Goal: Register for event/course: Sign up to attend an event or enroll in a course

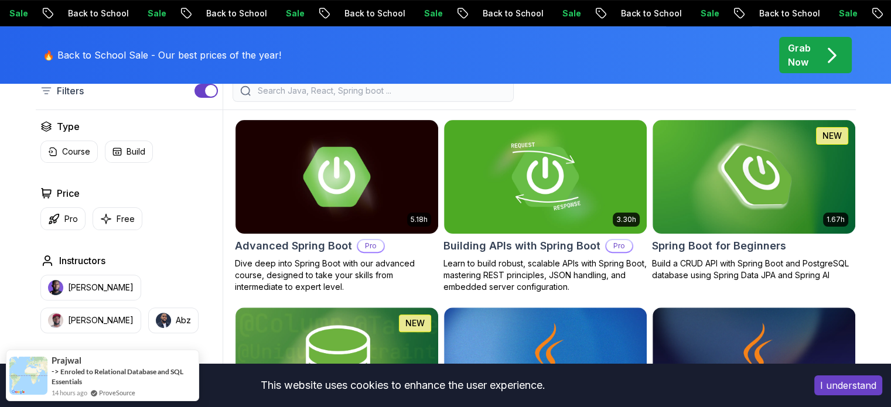
scroll to position [275, 0]
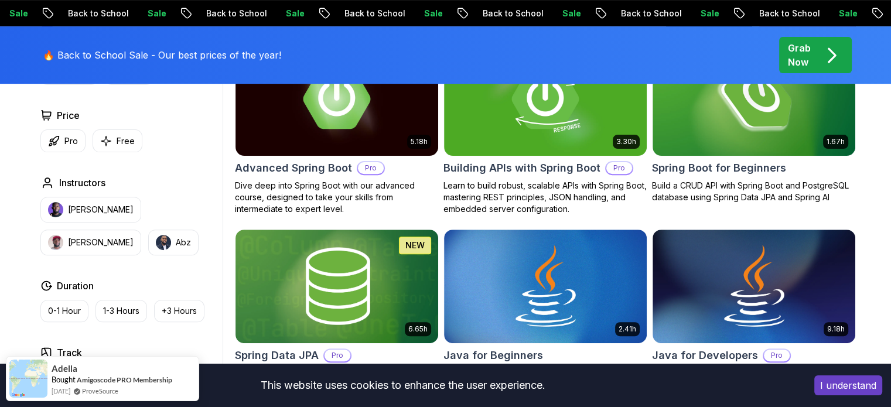
scroll to position [393, 0]
click at [710, 119] on img at bounding box center [753, 99] width 213 height 119
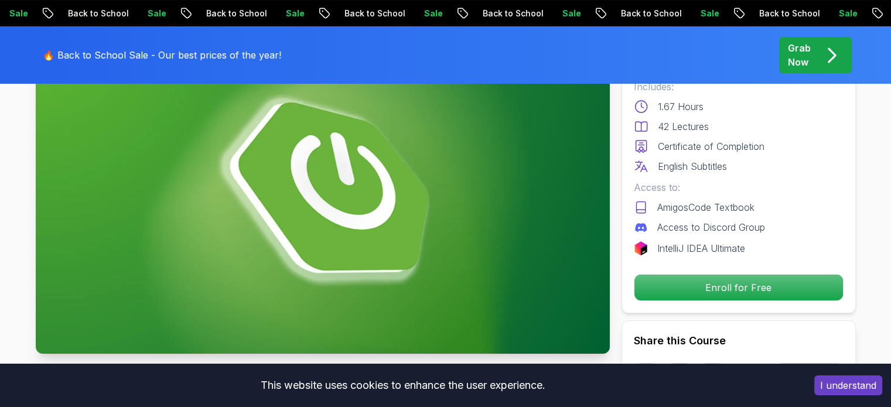
scroll to position [160, 0]
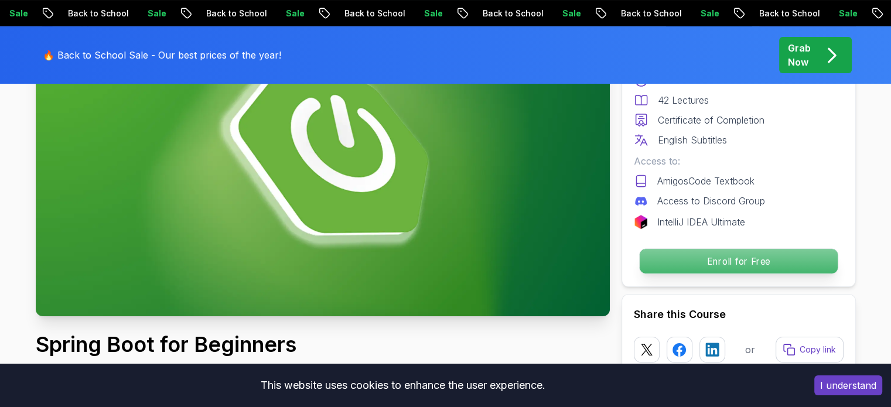
click at [679, 258] on p "Enroll for Free" at bounding box center [738, 261] width 198 height 25
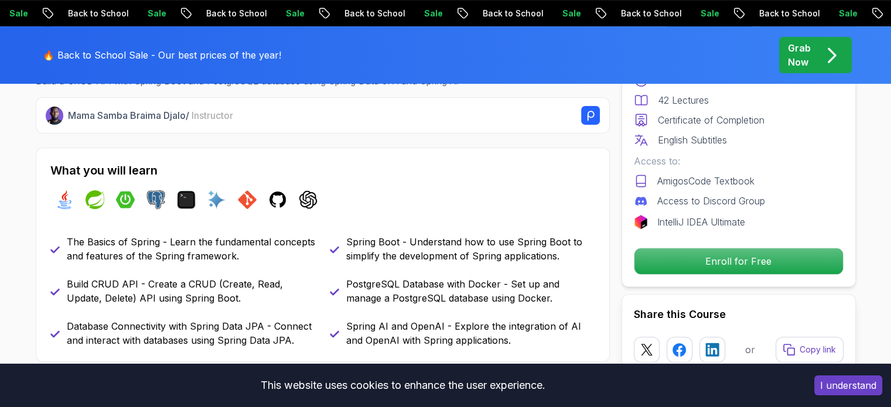
scroll to position [534, 0]
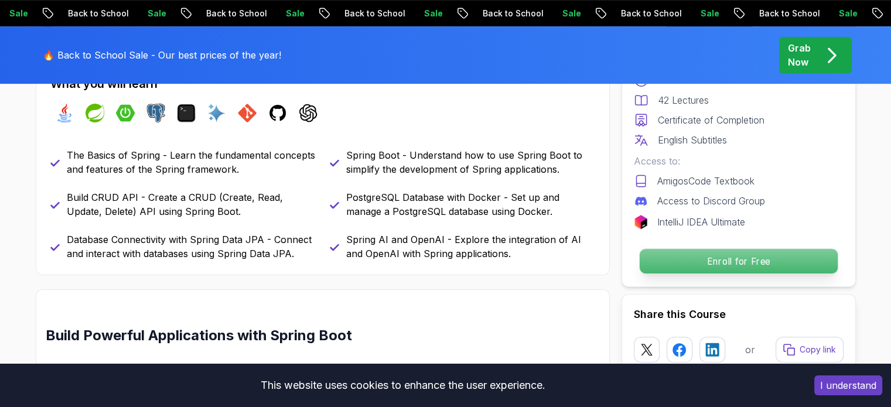
click at [690, 252] on p "Enroll for Free" at bounding box center [738, 261] width 198 height 25
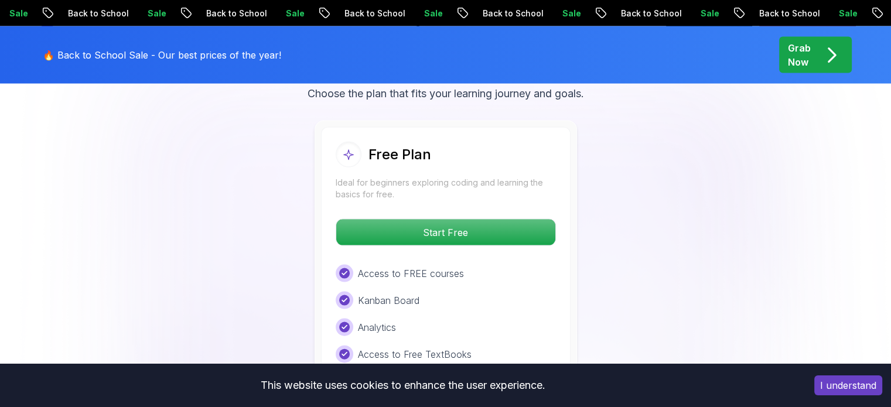
scroll to position [2450, 0]
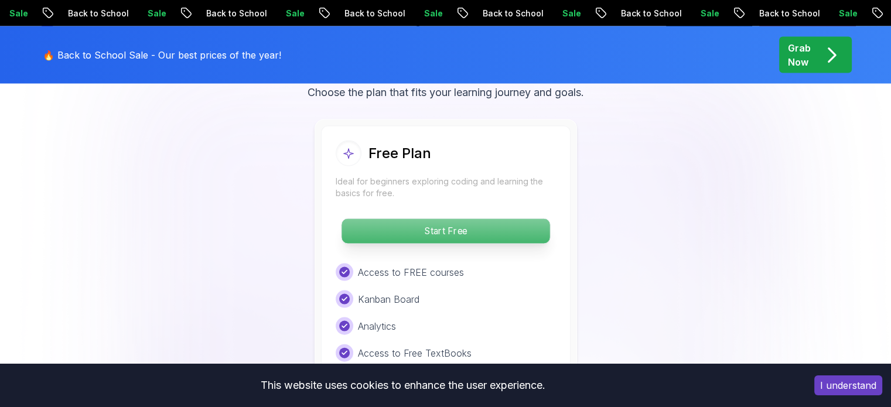
click at [512, 219] on p "Start Free" at bounding box center [445, 231] width 208 height 25
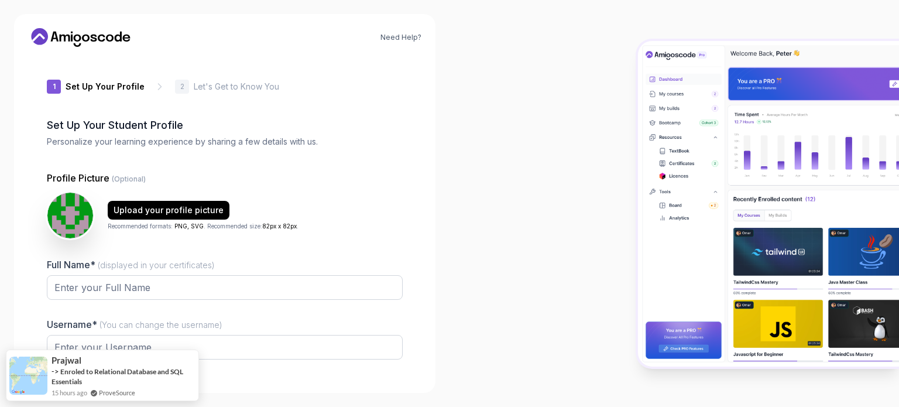
type input "briskliondfe43"
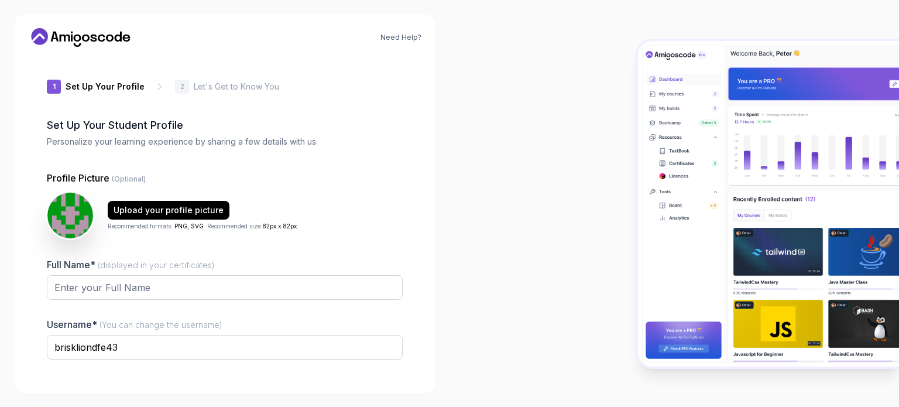
scroll to position [81, 0]
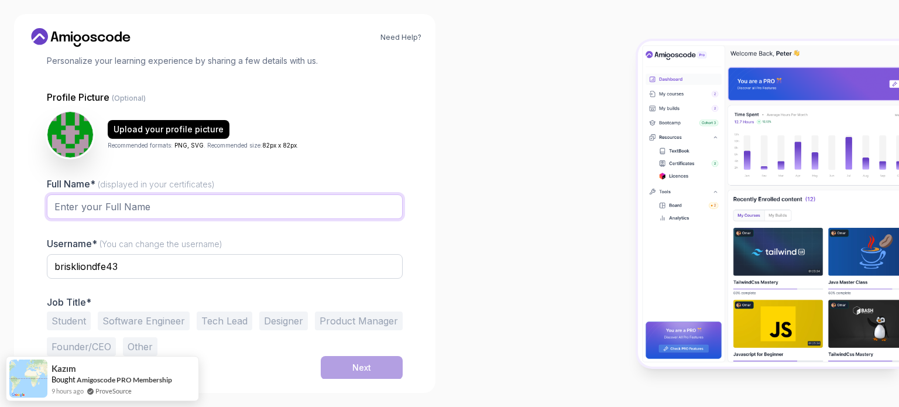
click at [259, 204] on input "Full Name* (displayed in your certificates)" at bounding box center [225, 206] width 356 height 25
type input "Yatendra Pratap Singh"
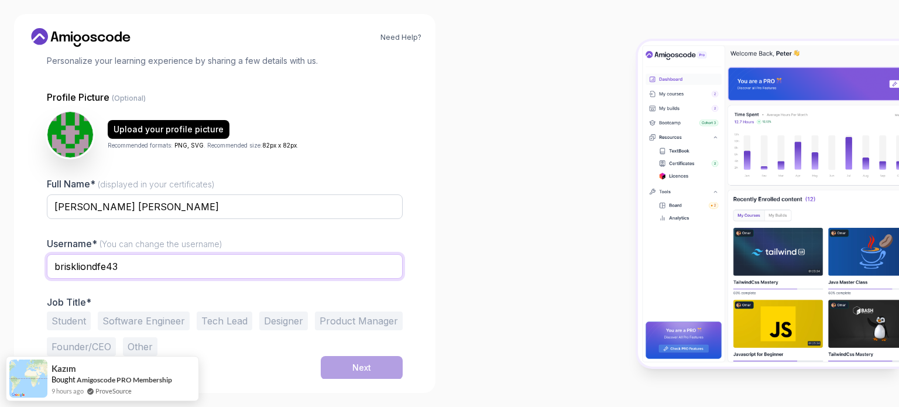
click at [180, 273] on input "briskliondfe43" at bounding box center [225, 266] width 356 height 25
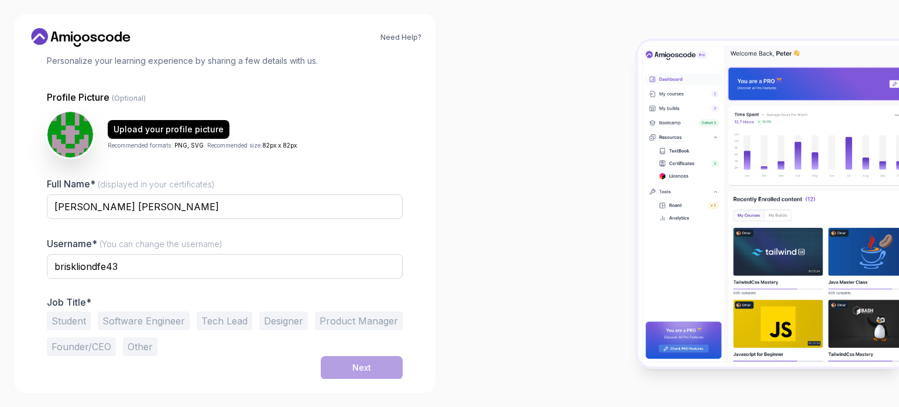
click at [72, 327] on button "Student" at bounding box center [69, 320] width 44 height 19
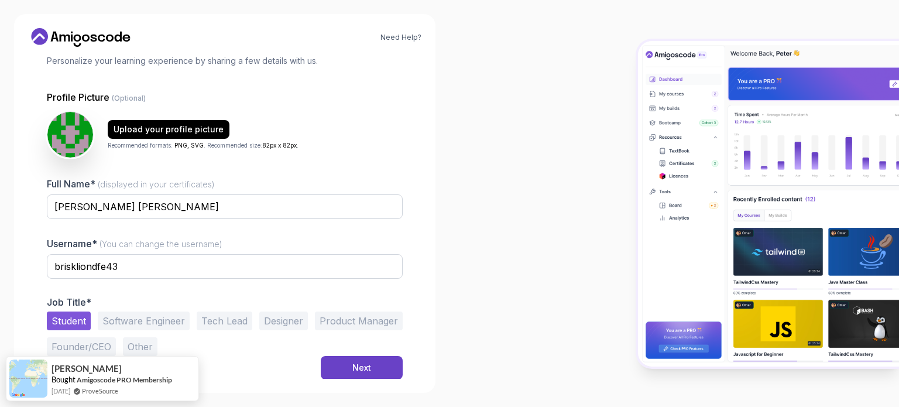
click at [72, 327] on button "Student" at bounding box center [69, 320] width 44 height 19
click at [132, 271] on input "briskliondfe43" at bounding box center [225, 266] width 356 height 25
type input "b"
type input "Yatendra Pratap Singh"
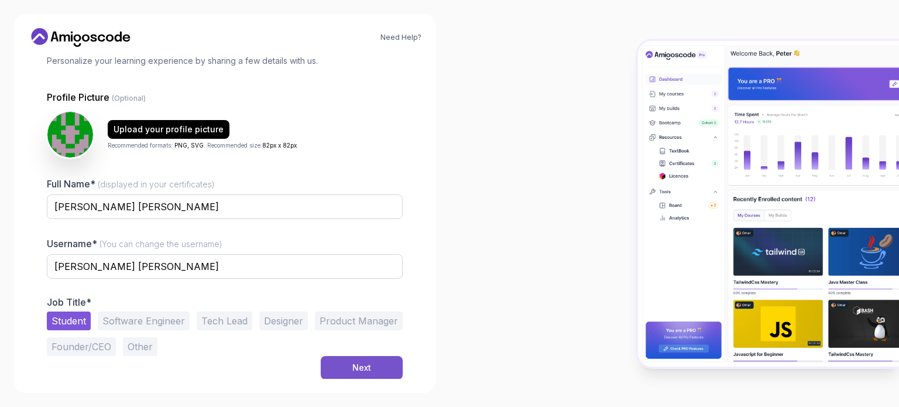
click at [344, 362] on button "Next" at bounding box center [362, 367] width 82 height 23
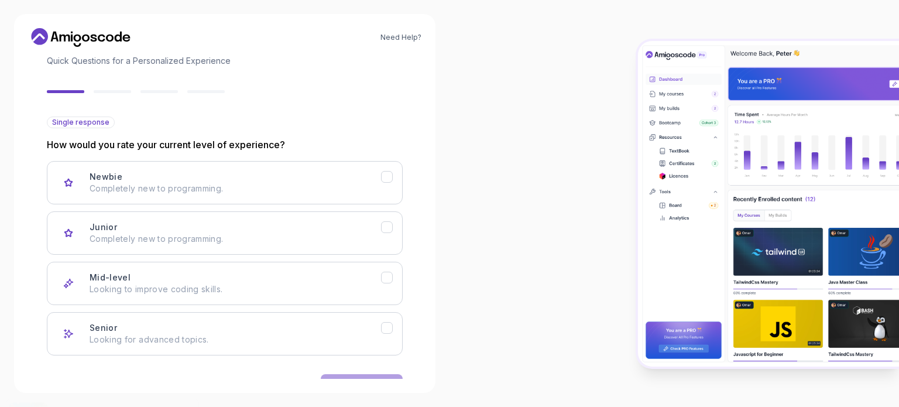
scroll to position [117, 0]
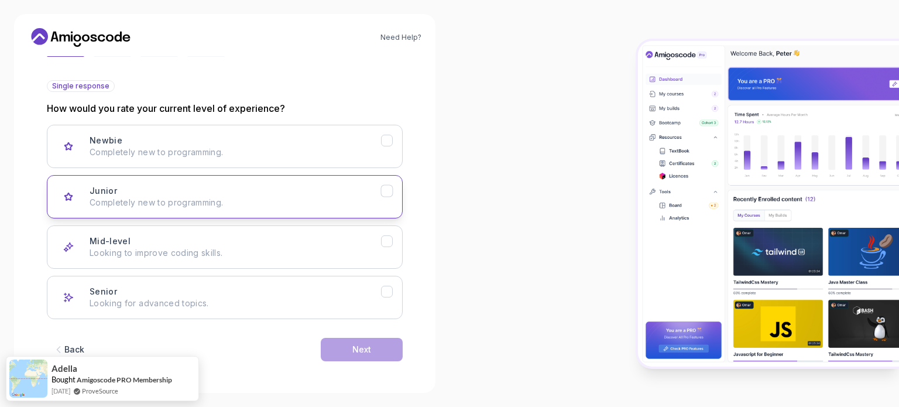
click at [379, 197] on p "Completely new to programming." at bounding box center [236, 203] width 292 height 12
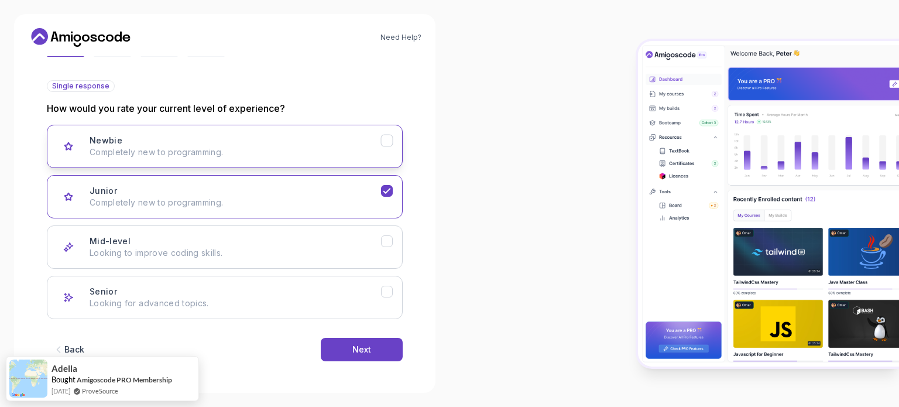
click at [392, 141] on icon "Newbie" at bounding box center [387, 140] width 11 height 11
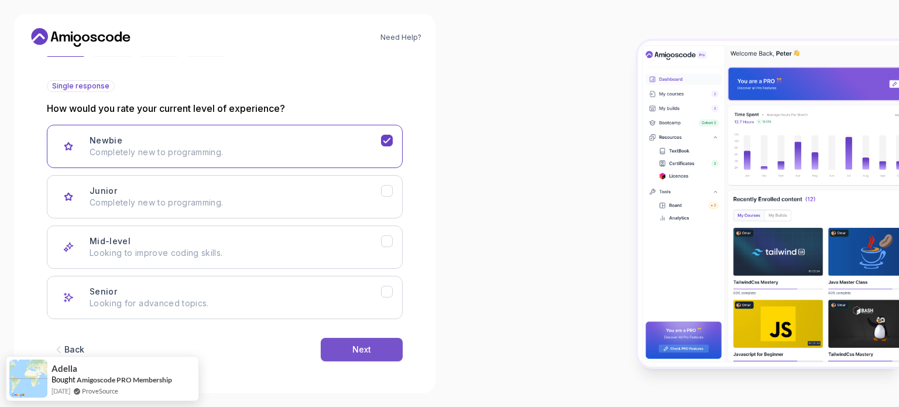
click at [342, 344] on button "Next" at bounding box center [362, 349] width 82 height 23
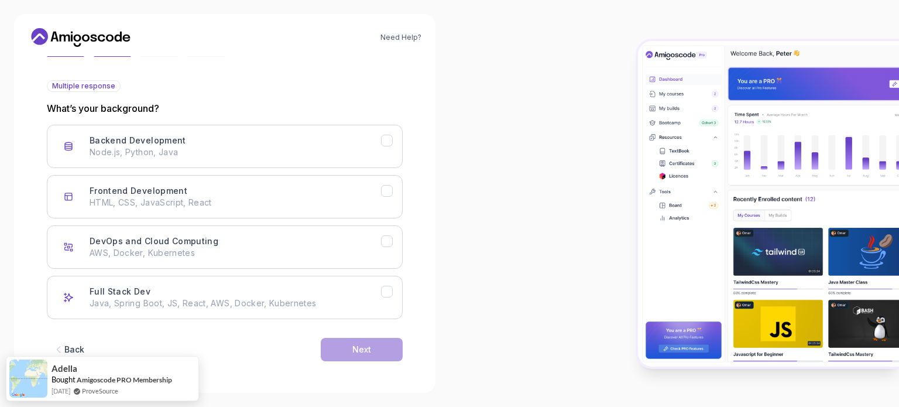
click at [306, 174] on div "Backend Development Node.js, Python, Java Frontend Development HTML, CSS, JavaS…" at bounding box center [225, 222] width 356 height 194
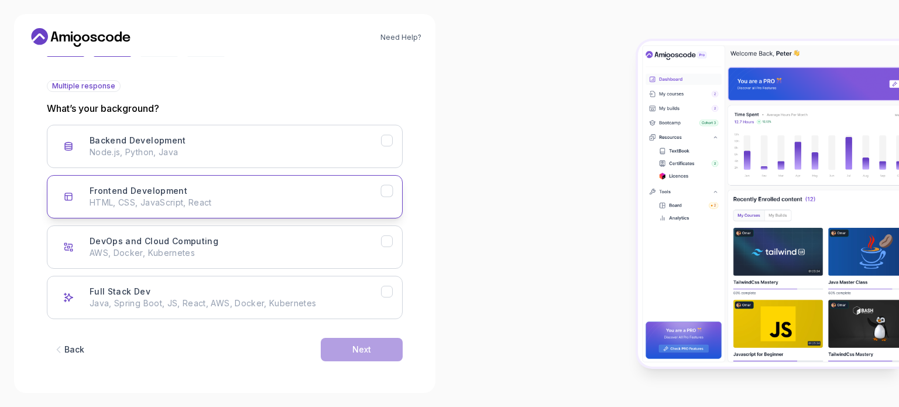
click at [307, 201] on p "HTML, CSS, JavaScript, React" at bounding box center [236, 203] width 292 height 12
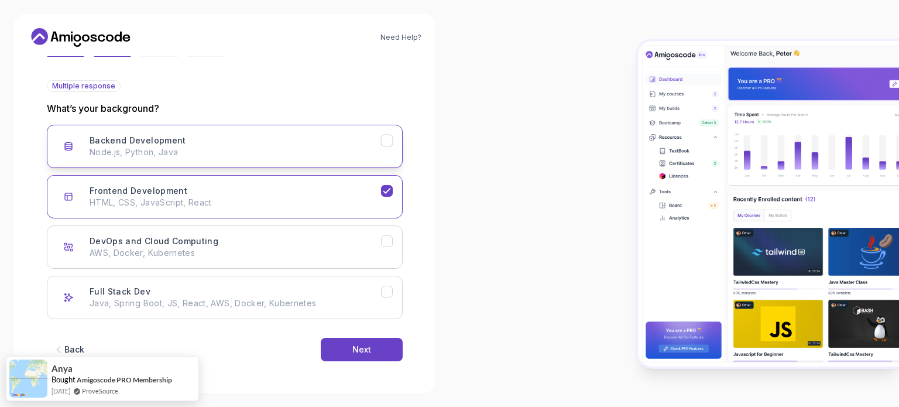
click at [386, 148] on button "Backend Development Node.js, Python, Java" at bounding box center [225, 146] width 356 height 43
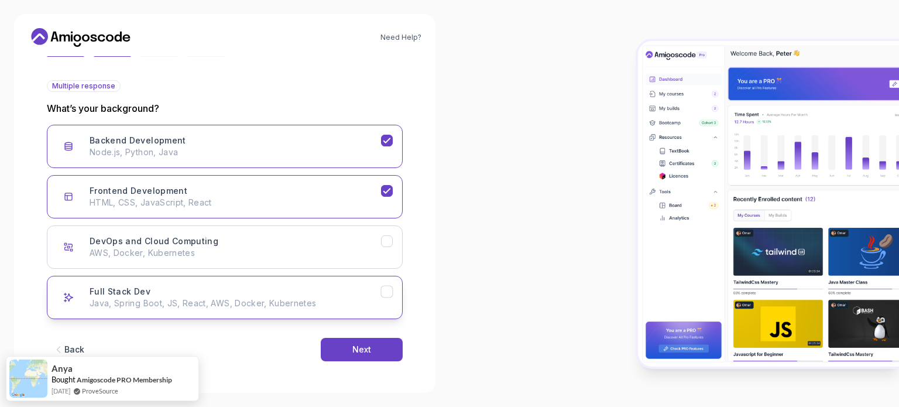
click at [378, 294] on div "Full Stack Dev Java, Spring Boot, JS, React, AWS, Docker, Kubernetes" at bounding box center [236, 297] width 292 height 23
click at [368, 349] on div "Next" at bounding box center [361, 350] width 19 height 12
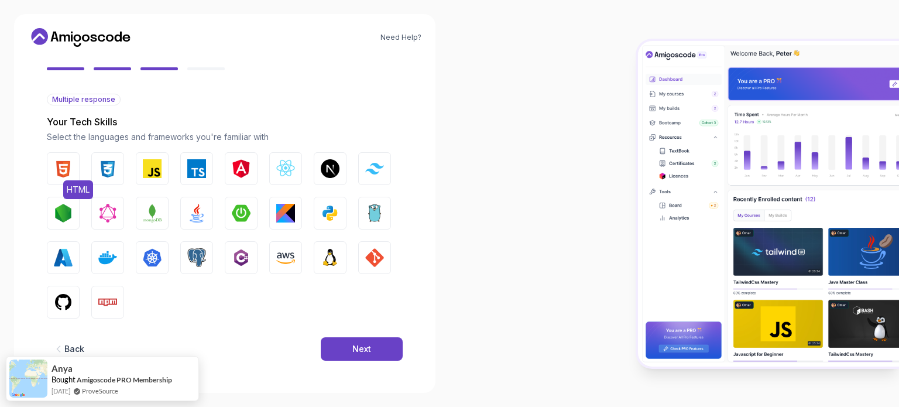
click at [78, 172] on button "HTML" at bounding box center [63, 168] width 33 height 33
click at [103, 168] on img "button" at bounding box center [107, 168] width 19 height 19
click at [157, 163] on img "button" at bounding box center [152, 168] width 19 height 19
click at [278, 162] on img "button" at bounding box center [285, 168] width 19 height 19
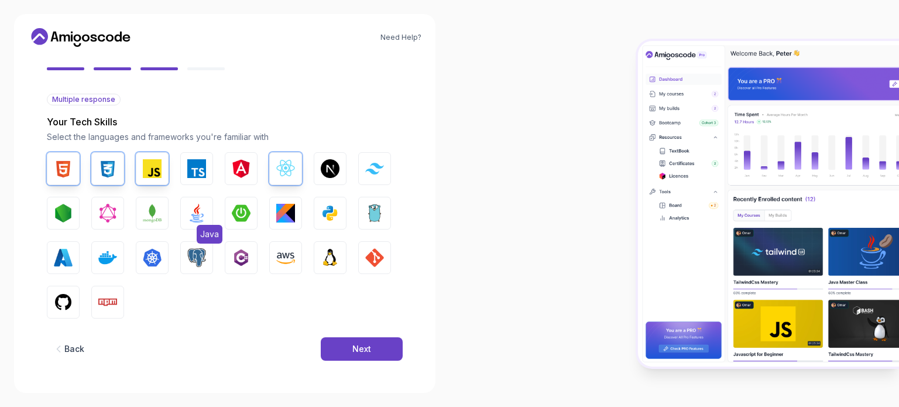
click at [204, 213] on img "button" at bounding box center [196, 213] width 19 height 19
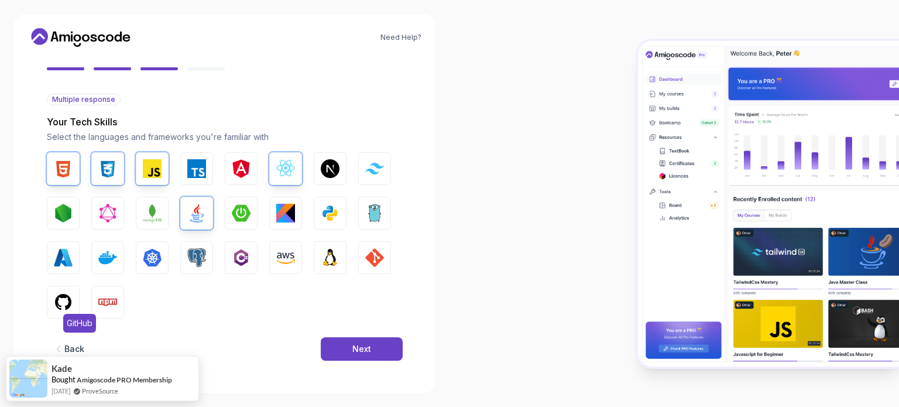
click at [59, 293] on img "button" at bounding box center [63, 302] width 19 height 19
click at [359, 347] on div "Next" at bounding box center [361, 349] width 19 height 12
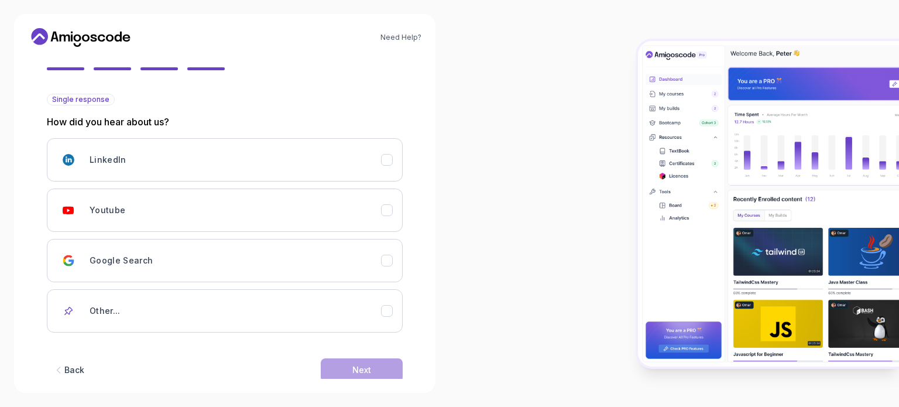
scroll to position [124, 0]
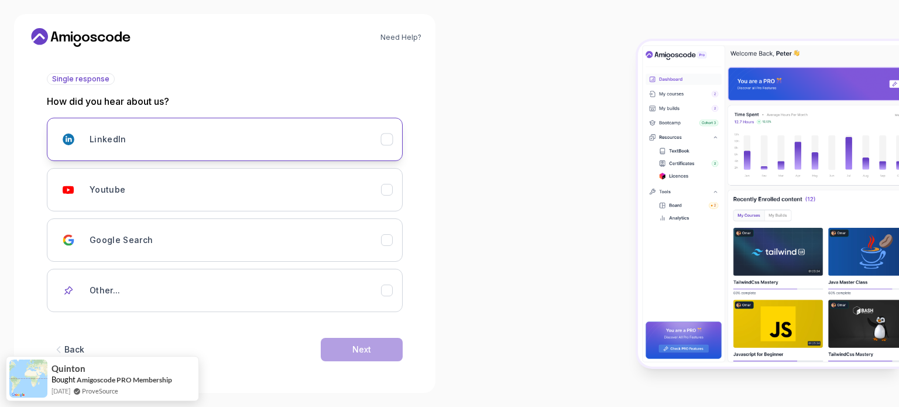
click at [386, 146] on button "LinkedIn" at bounding box center [225, 139] width 356 height 43
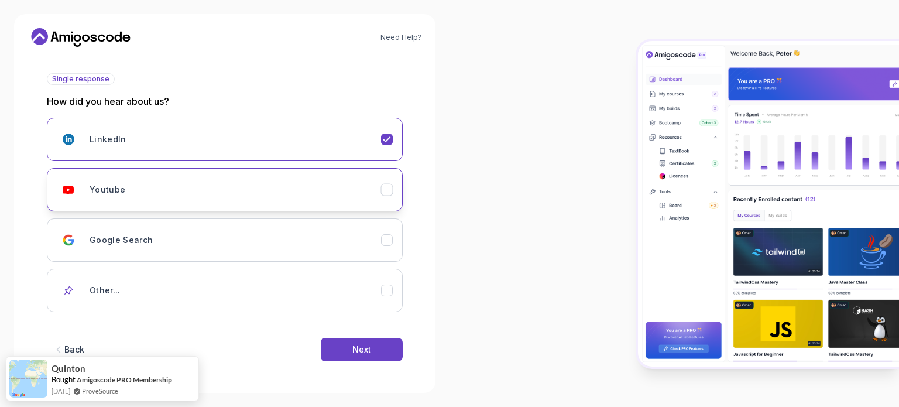
click at [393, 189] on button "Youtube" at bounding box center [225, 189] width 356 height 43
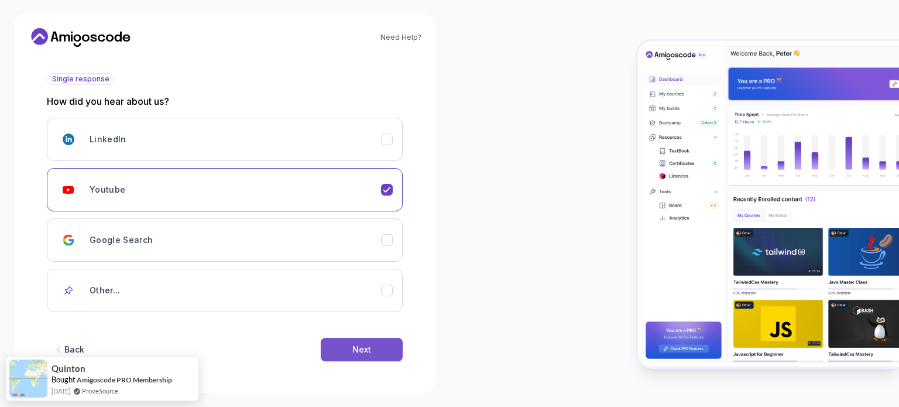
click at [372, 345] on button "Next" at bounding box center [362, 349] width 82 height 23
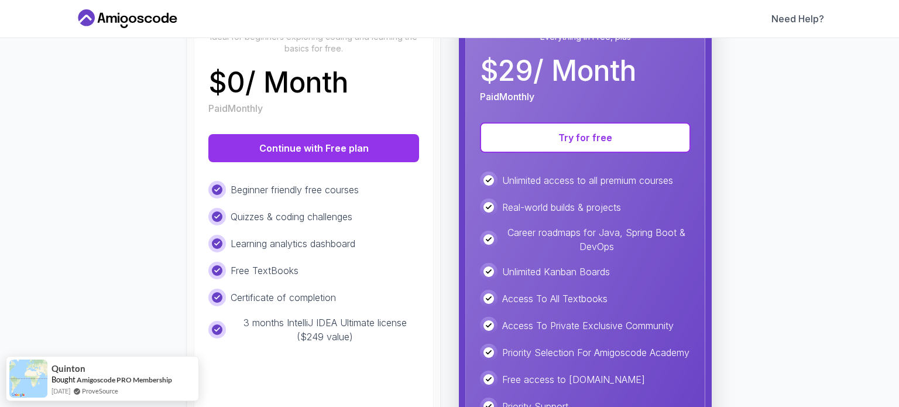
scroll to position [166, 0]
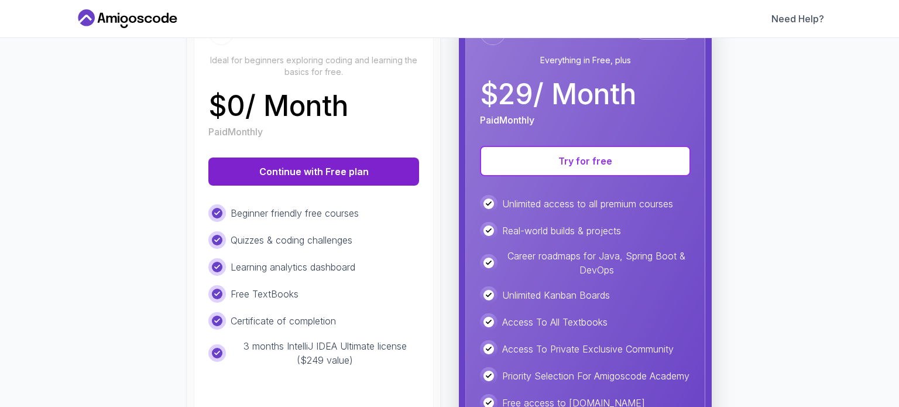
click at [369, 182] on button "Continue with Free plan" at bounding box center [313, 171] width 211 height 28
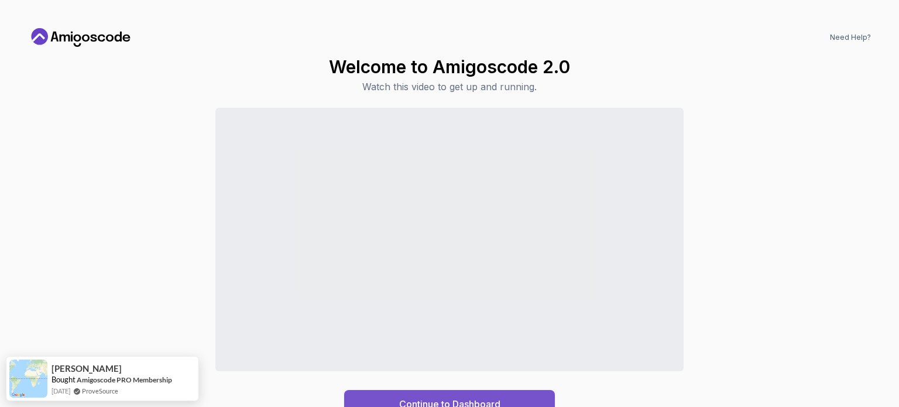
click at [482, 400] on div "Continue to Dashboard" at bounding box center [449, 404] width 101 height 14
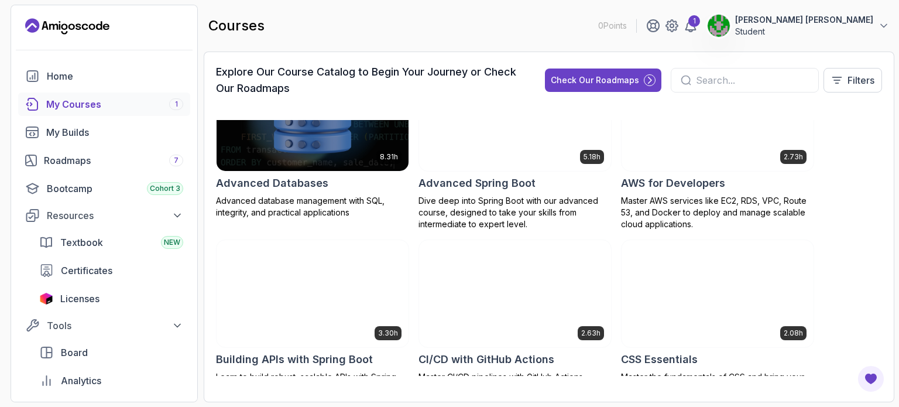
scroll to position [58, 0]
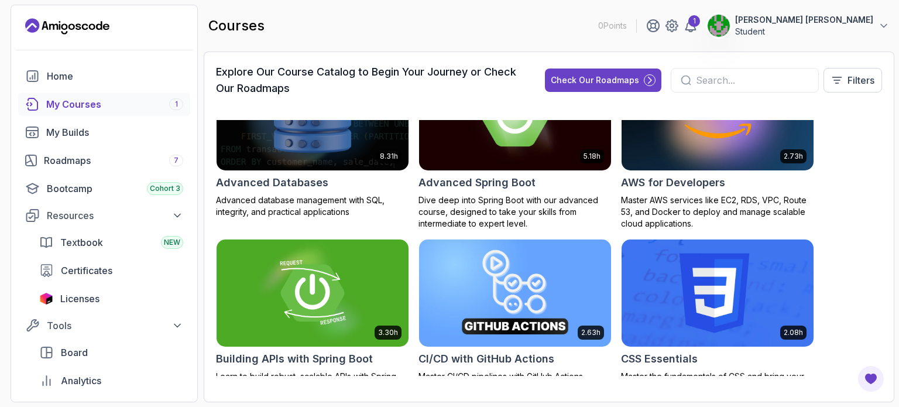
click at [555, 142] on img at bounding box center [515, 116] width 201 height 113
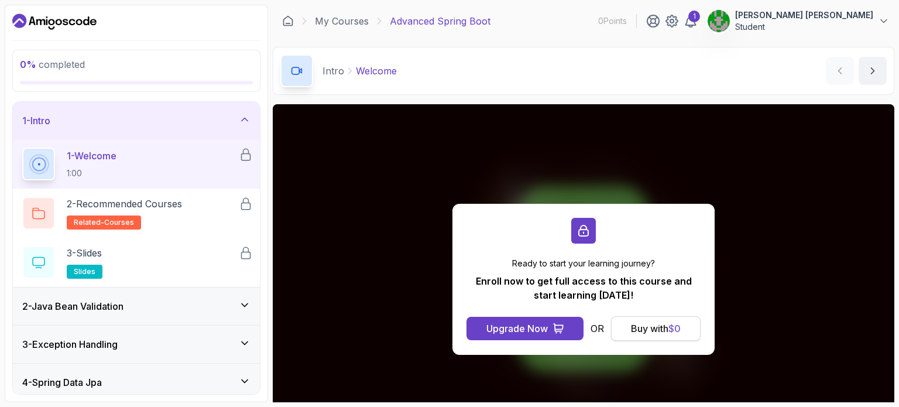
click at [670, 336] on button "Buy with $ 0" at bounding box center [656, 328] width 90 height 25
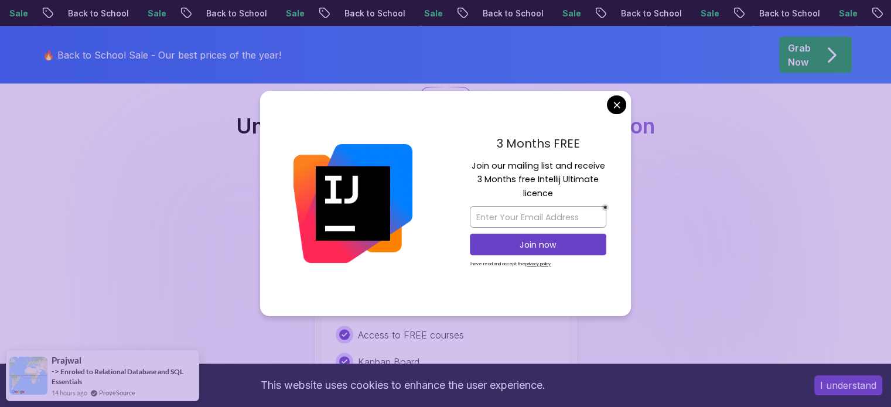
scroll to position [2349, 0]
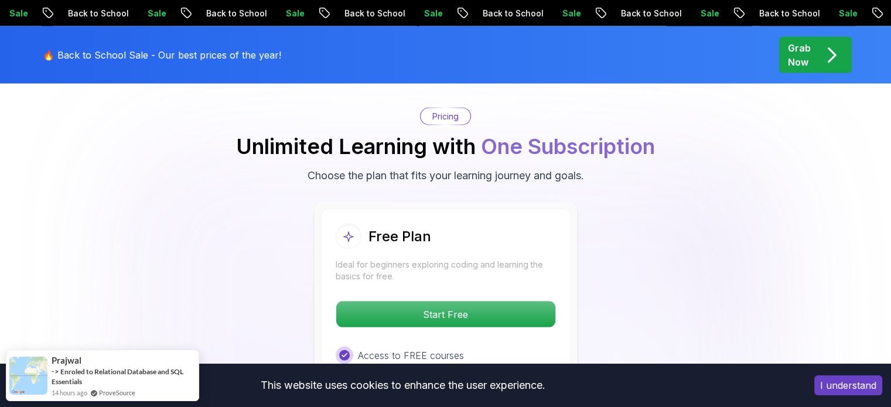
click at [615, 107] on body "Sale Back to School Sale Back to School Sale Back to School Sale Back to School…" at bounding box center [445, 344] width 891 height 5386
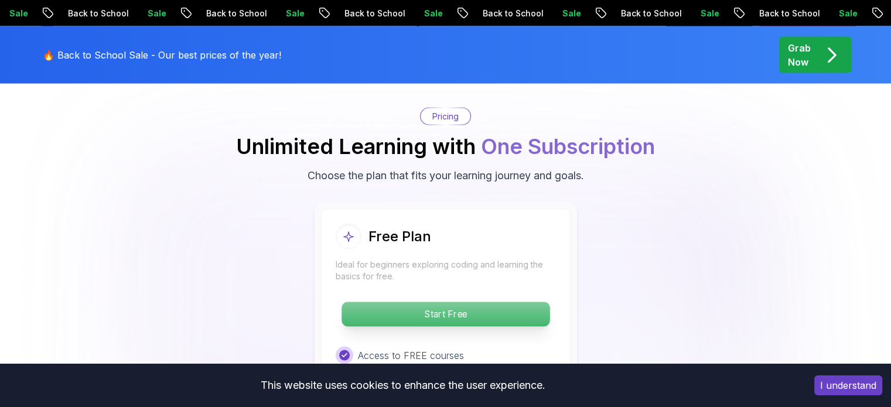
click at [464, 302] on p "Start Free" at bounding box center [445, 314] width 208 height 25
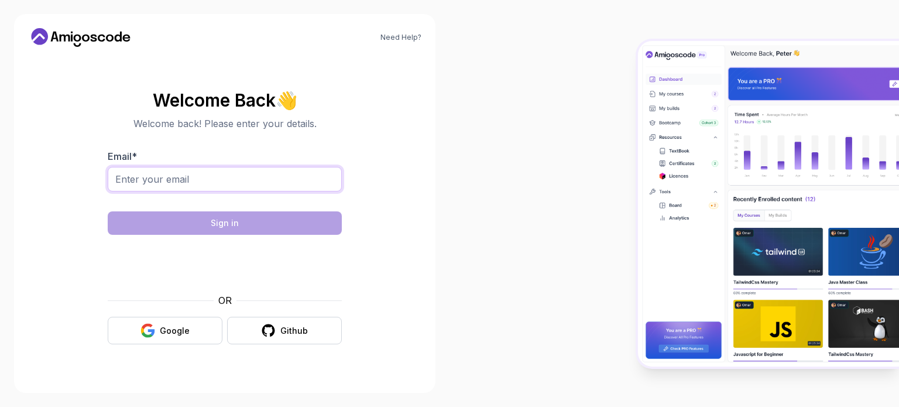
click at [169, 183] on input "Email *" at bounding box center [225, 179] width 234 height 25
type input "yatendra.p.singh0@gmail.com"
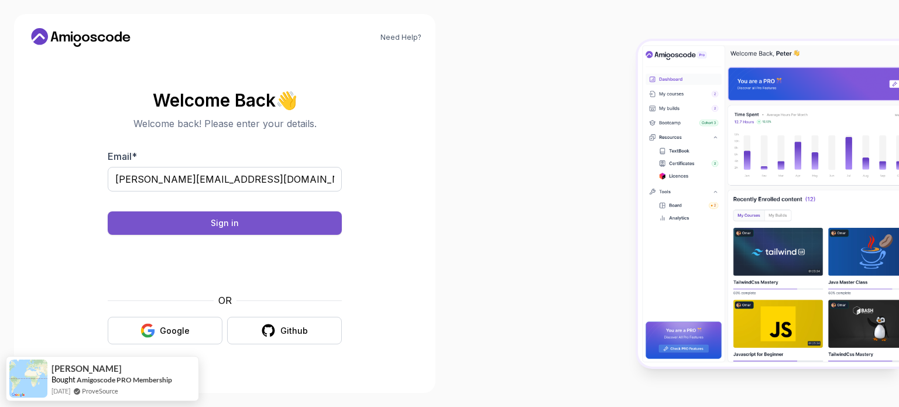
click at [297, 221] on button "Sign in" at bounding box center [225, 222] width 234 height 23
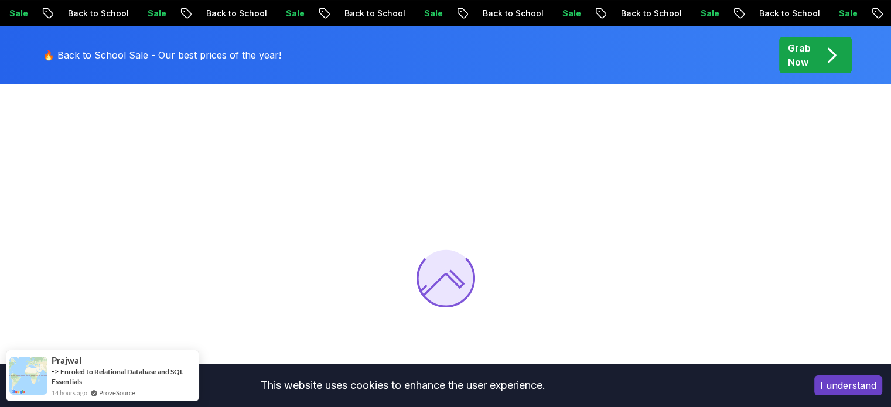
click at [823, 381] on button "I understand" at bounding box center [848, 385] width 68 height 20
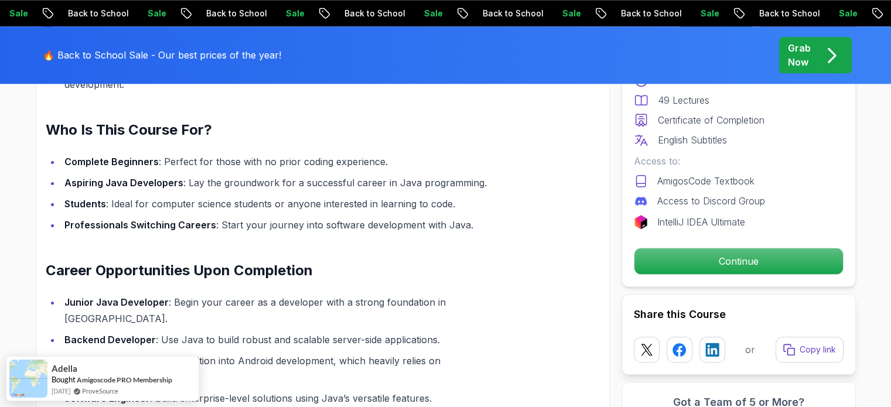
scroll to position [1231, 0]
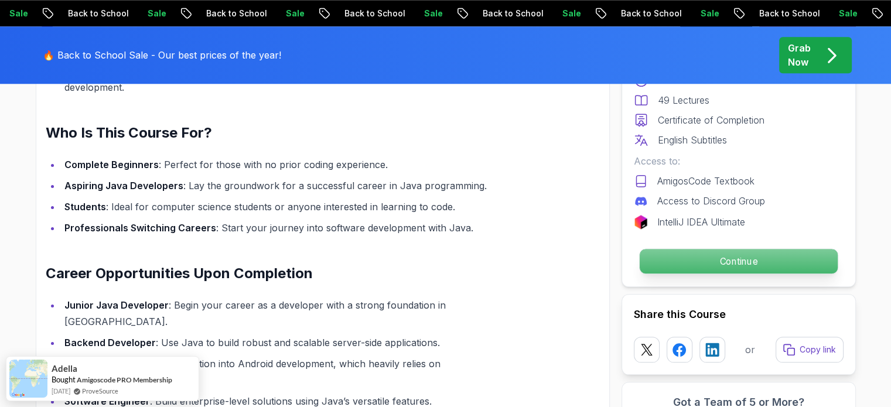
click at [726, 263] on p "Continue" at bounding box center [738, 261] width 198 height 25
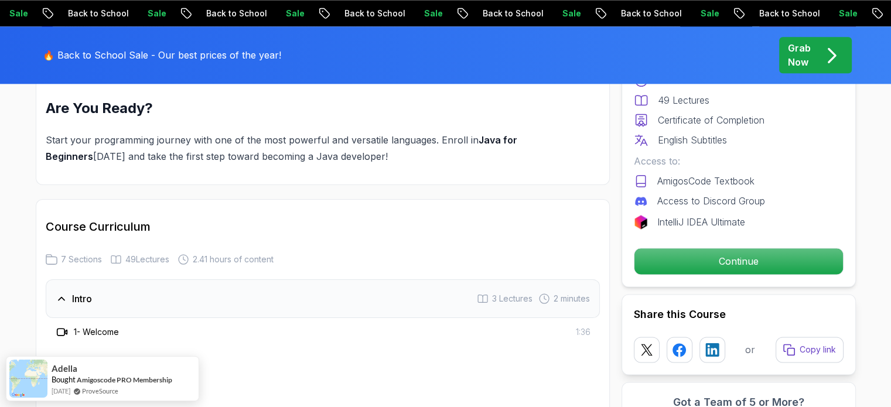
scroll to position [1655, 0]
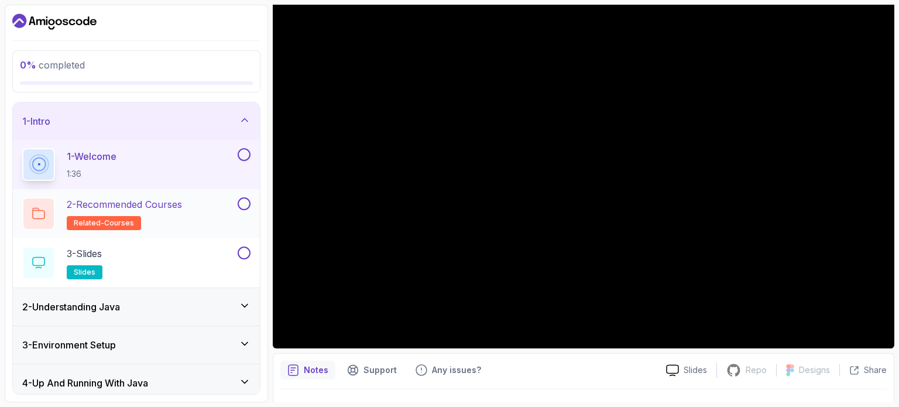
scroll to position [119, 0]
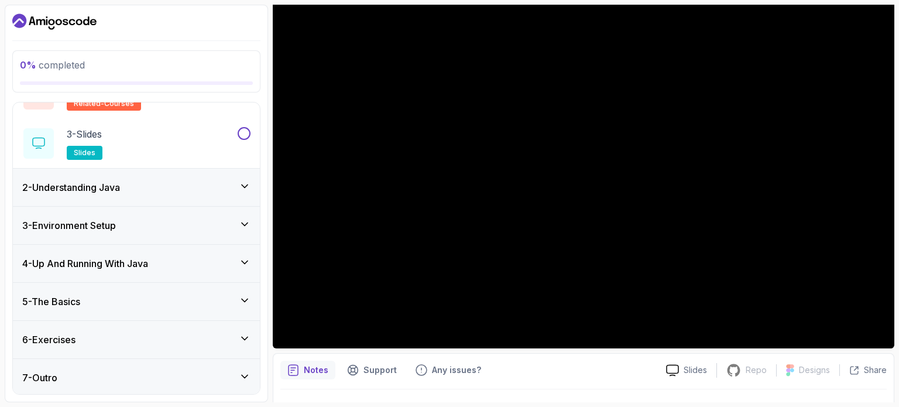
click at [239, 177] on div "2 - Understanding Java" at bounding box center [136, 187] width 247 height 37
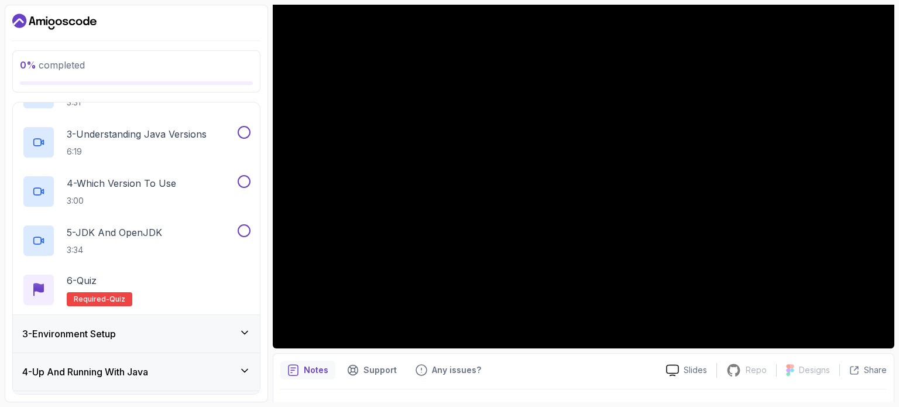
scroll to position [267, 0]
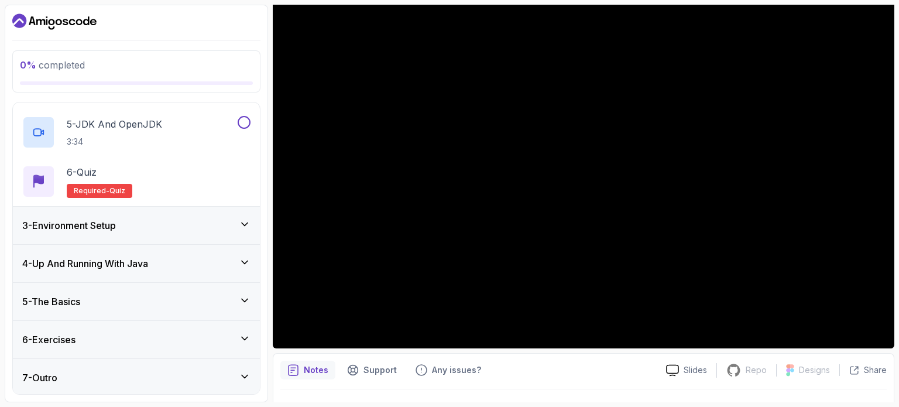
click at [241, 207] on div "3 - Environment Setup" at bounding box center [136, 225] width 247 height 37
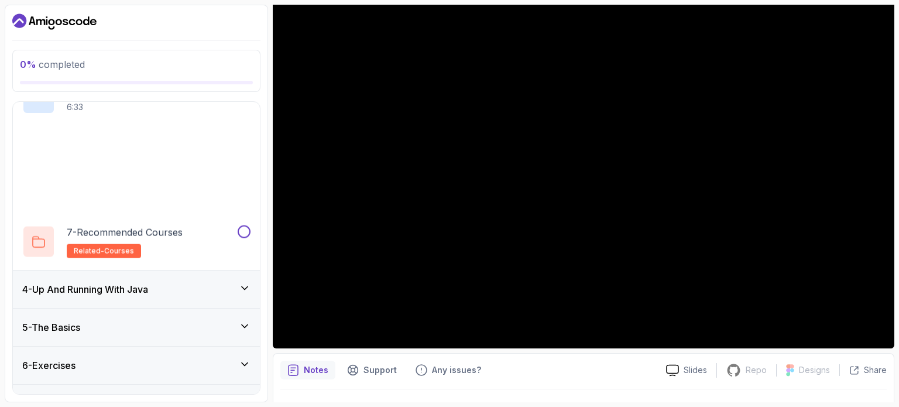
scroll to position [316, 0]
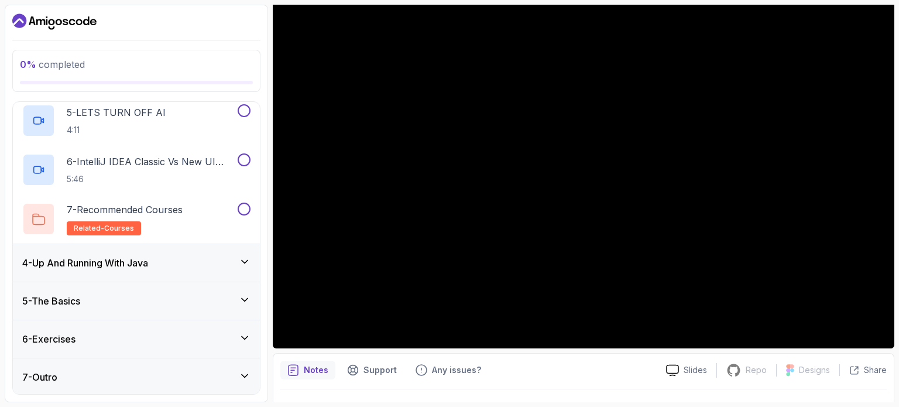
click at [244, 259] on icon at bounding box center [245, 262] width 12 height 12
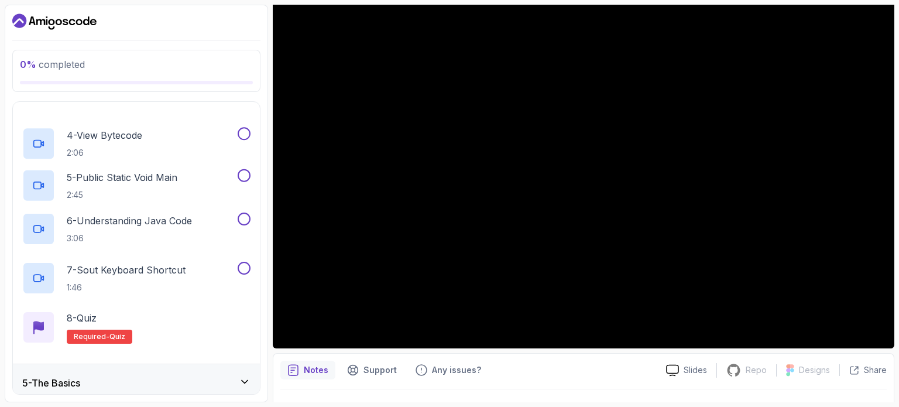
scroll to position [365, 0]
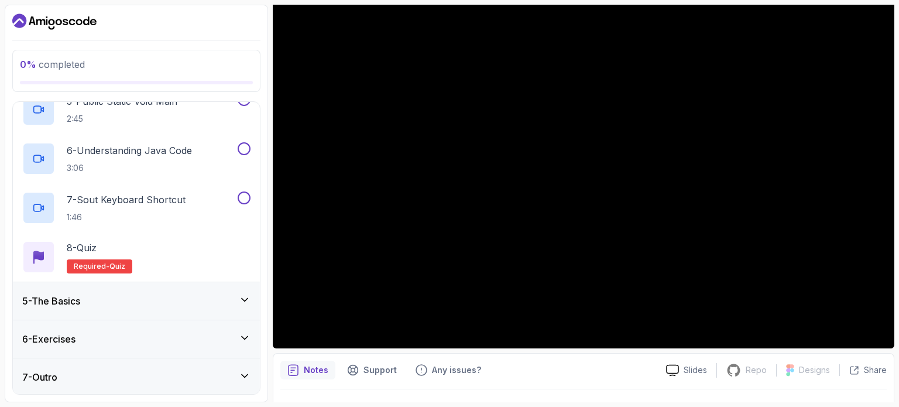
click at [248, 313] on div "5 - The Basics" at bounding box center [136, 300] width 247 height 37
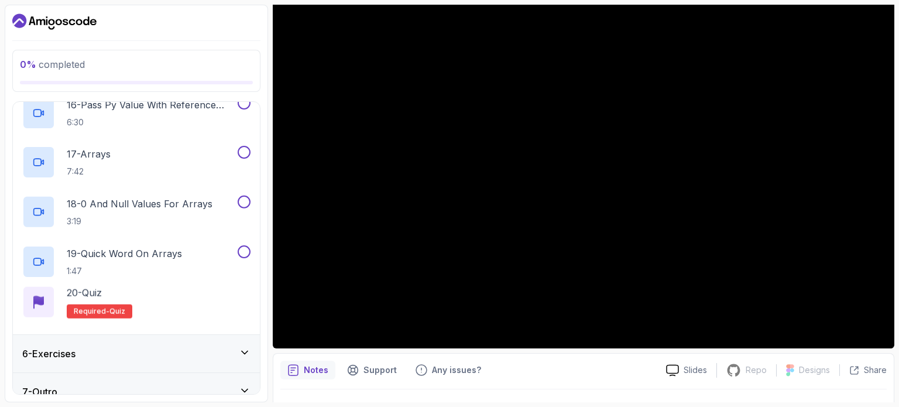
scroll to position [956, 0]
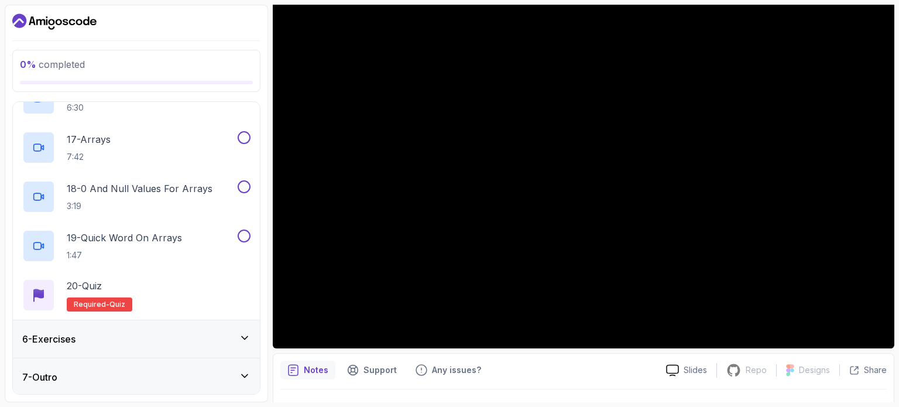
click at [241, 339] on icon at bounding box center [245, 338] width 12 height 12
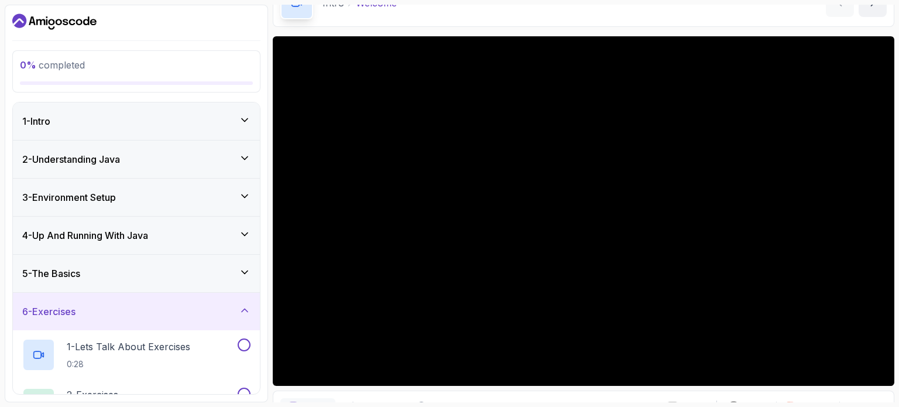
scroll to position [67, 0]
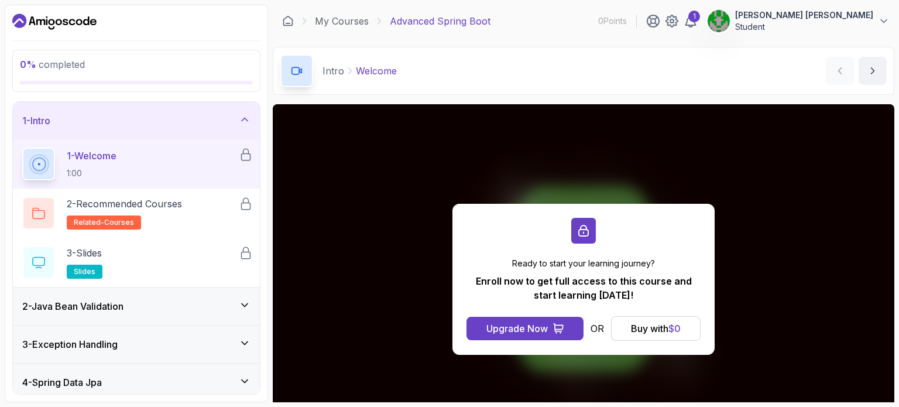
click at [103, 154] on p "1 - Welcome" at bounding box center [92, 156] width 50 height 14
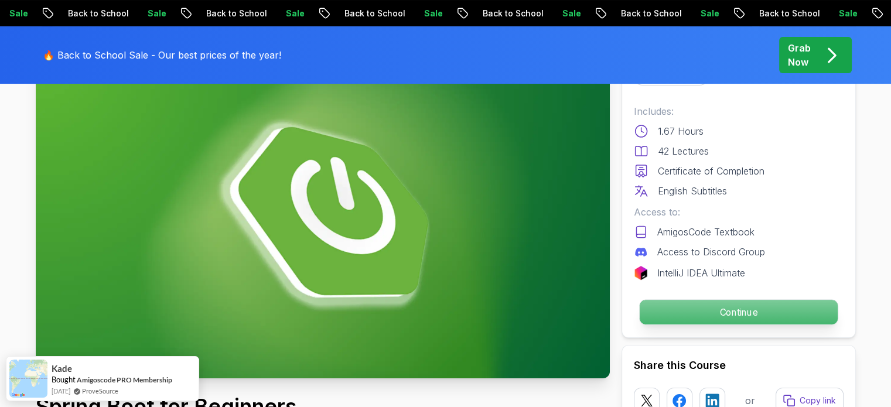
click at [794, 306] on p "Continue" at bounding box center [738, 312] width 198 height 25
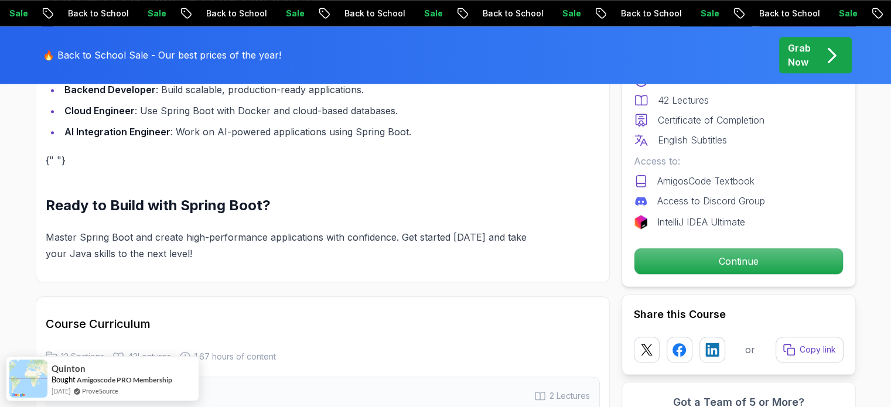
scroll to position [1255, 0]
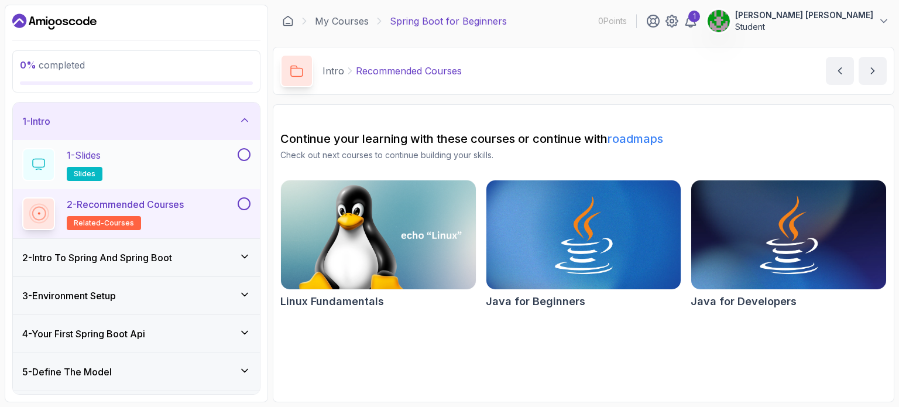
click at [244, 155] on button at bounding box center [244, 154] width 13 height 13
click at [94, 177] on p "slides" at bounding box center [85, 174] width 36 height 14
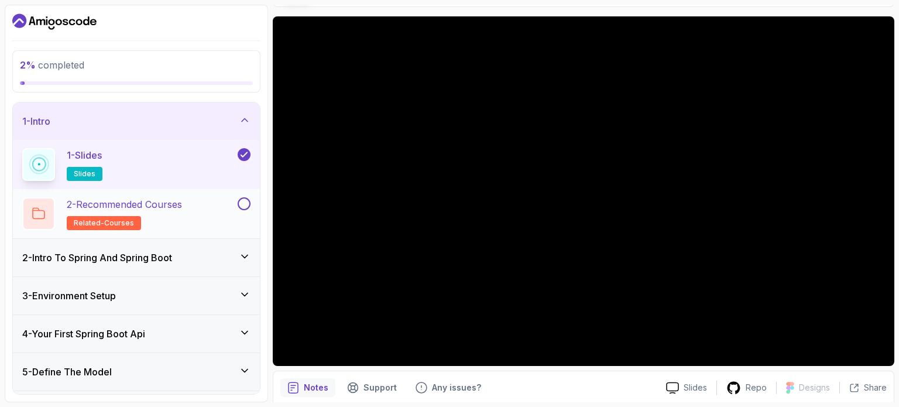
click at [235, 200] on div at bounding box center [242, 203] width 15 height 13
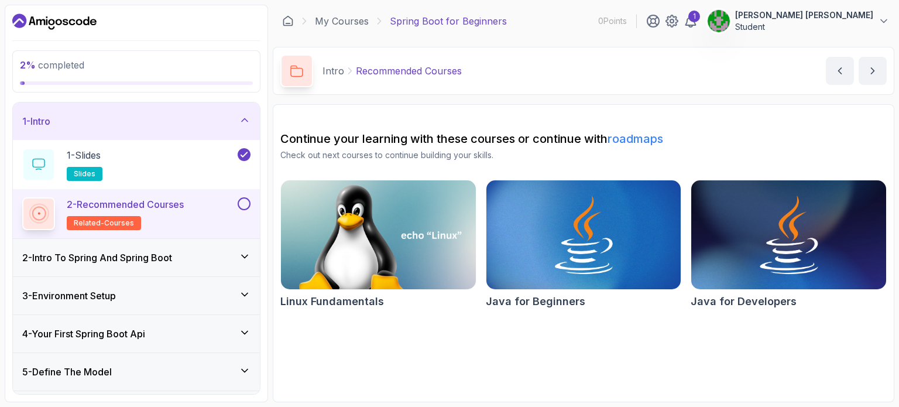
click at [248, 196] on div "2 - Recommended Courses related-courses" at bounding box center [136, 213] width 247 height 49
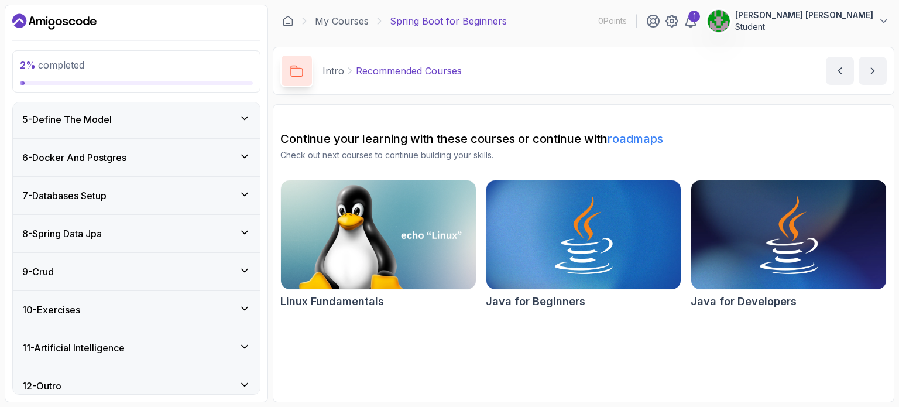
scroll to position [253, 0]
click at [405, 72] on p "Recommended Courses" at bounding box center [409, 71] width 106 height 14
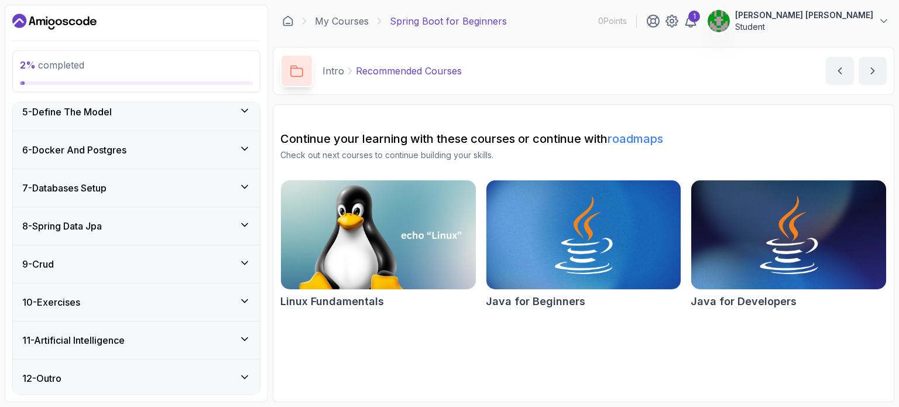
scroll to position [0, 0]
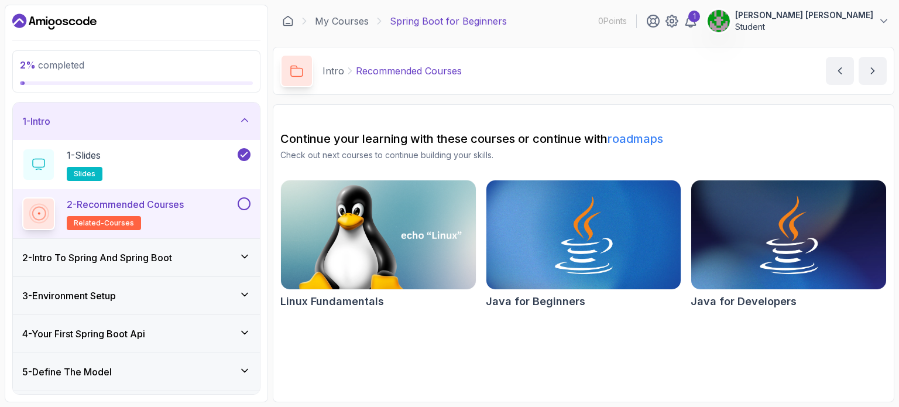
click at [118, 219] on span "related-courses" at bounding box center [104, 222] width 60 height 9
click at [248, 198] on button at bounding box center [244, 203] width 13 height 13
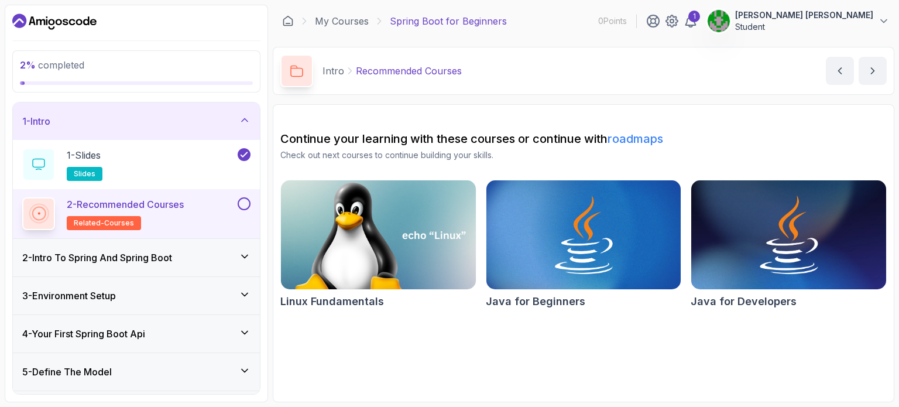
click at [358, 267] on img at bounding box center [378, 234] width 204 height 115
click at [763, 255] on img at bounding box center [789, 234] width 204 height 115
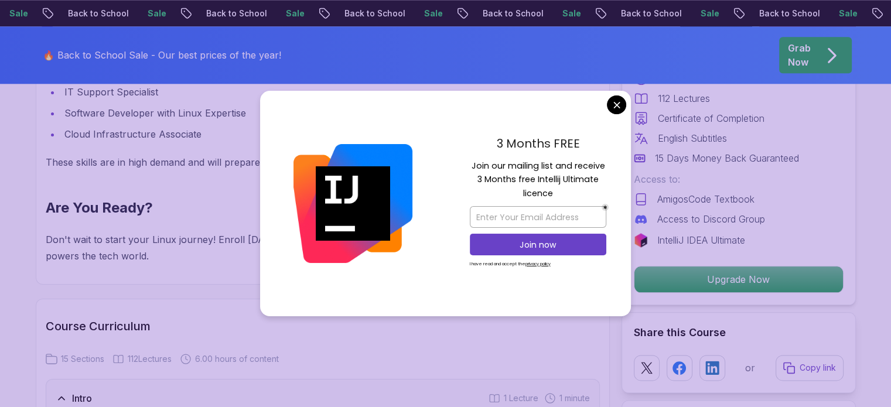
scroll to position [1320, 0]
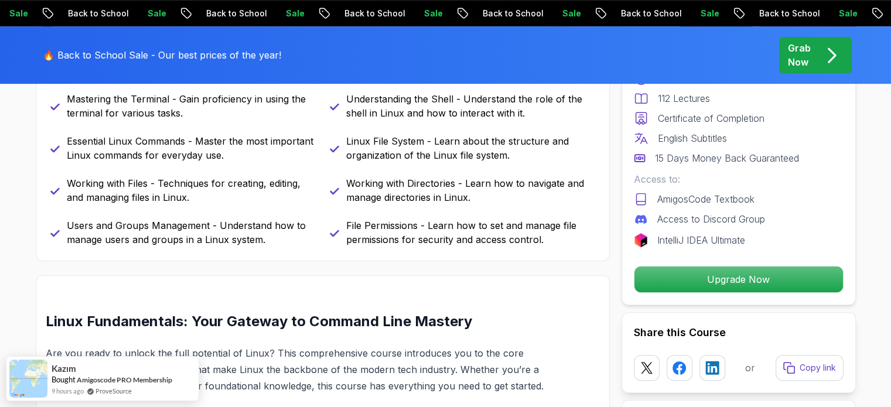
scroll to position [669, 0]
